Goal: Check status: Check status

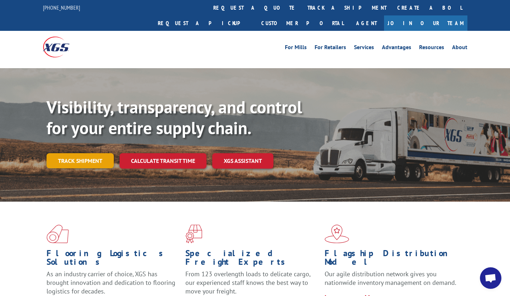
click at [79, 153] on link "Track shipment" at bounding box center [80, 160] width 67 height 15
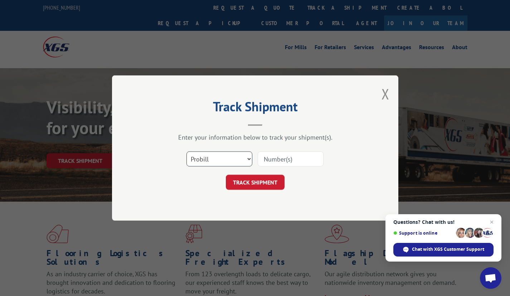
click at [249, 158] on select "Select category... Probill BOL PO" at bounding box center [220, 158] width 66 height 15
select select "bol"
click at [187, 151] on select "Select category... Probill BOL PO" at bounding box center [220, 158] width 66 height 15
click at [267, 156] on input at bounding box center [291, 158] width 66 height 15
paste input "815440"
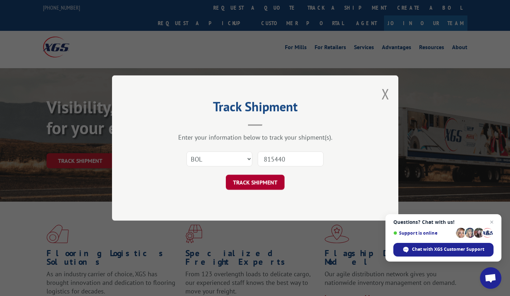
type input "815440"
click at [250, 179] on button "TRACK SHIPMENT" at bounding box center [255, 181] width 59 height 15
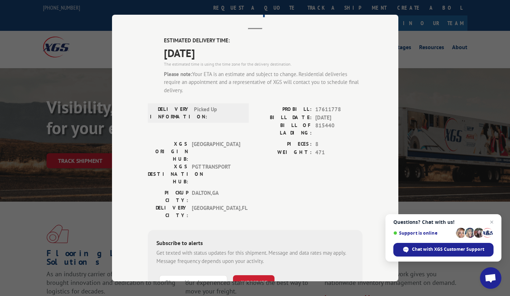
scroll to position [72, 0]
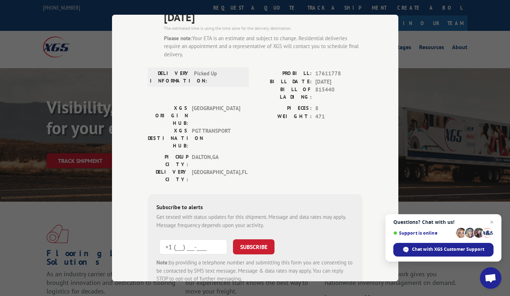
click at [171, 239] on input "+1 (___) ___-____" at bounding box center [193, 246] width 68 height 15
type input "[PHONE_NUMBER]"
click at [250, 239] on button "SUBSCRIBE" at bounding box center [254, 246] width 42 height 15
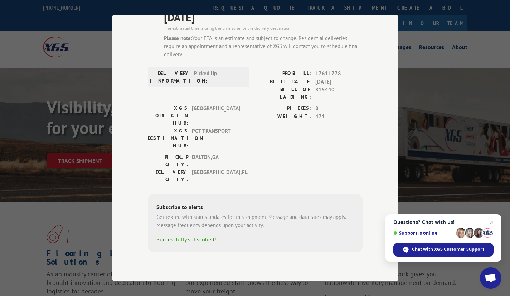
scroll to position [50, 0]
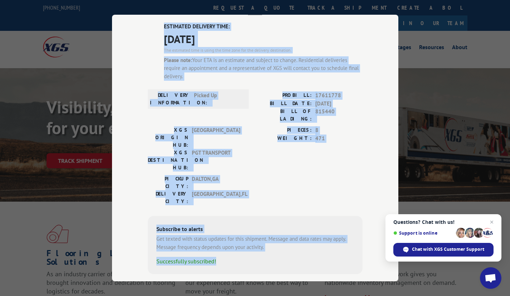
drag, startPoint x: 236, startPoint y: 238, endPoint x: 158, endPoint y: 27, distance: 225.4
click at [158, 27] on div "ESTIMATED DELIVERY TIME: [DATE] The estimated time is using the time zone for t…" at bounding box center [255, 158] width 215 height 270
copy div "ESTIMATED DELIVERY TIME: [DATE] The estimated time is using the time zone for t…"
